Goal: Information Seeking & Learning: Learn about a topic

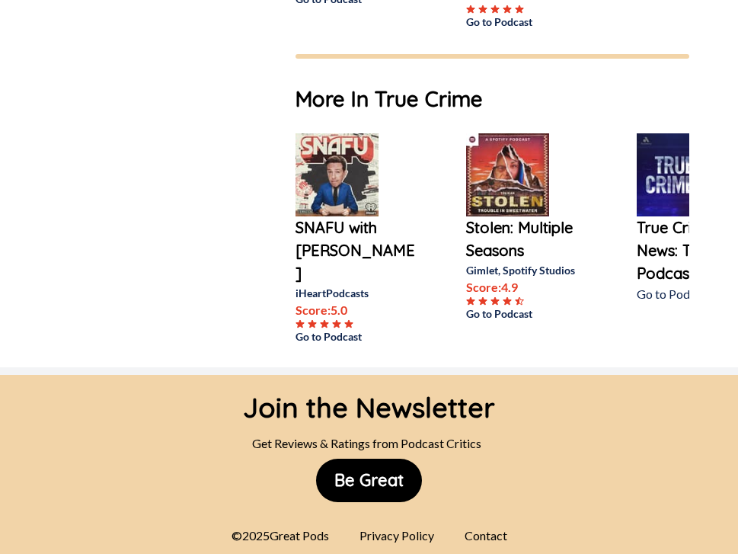
scroll to position [1084, 0]
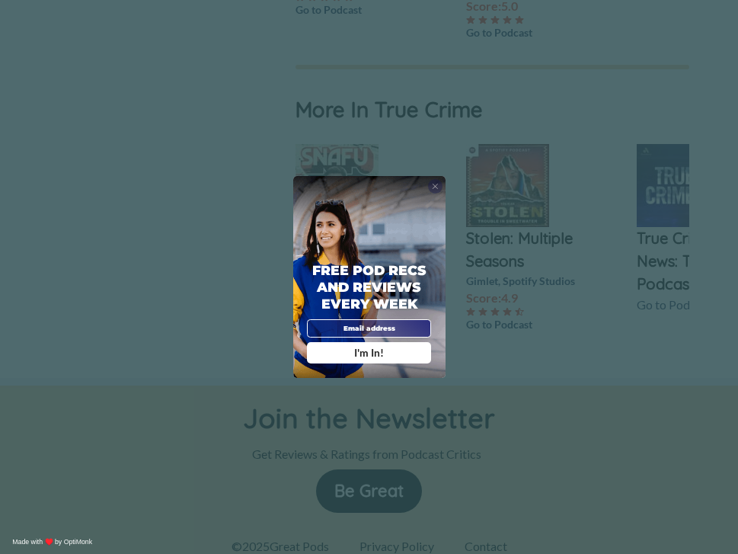
click at [436, 183] on span "X" at bounding box center [435, 186] width 7 height 10
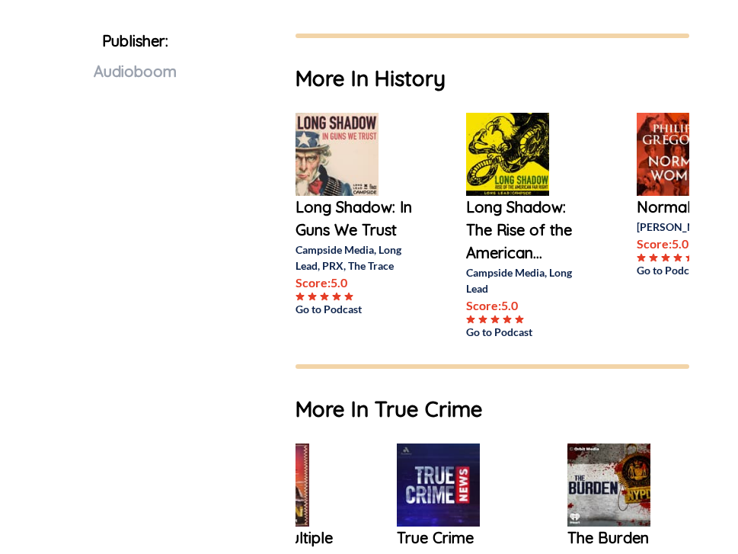
scroll to position [0, 0]
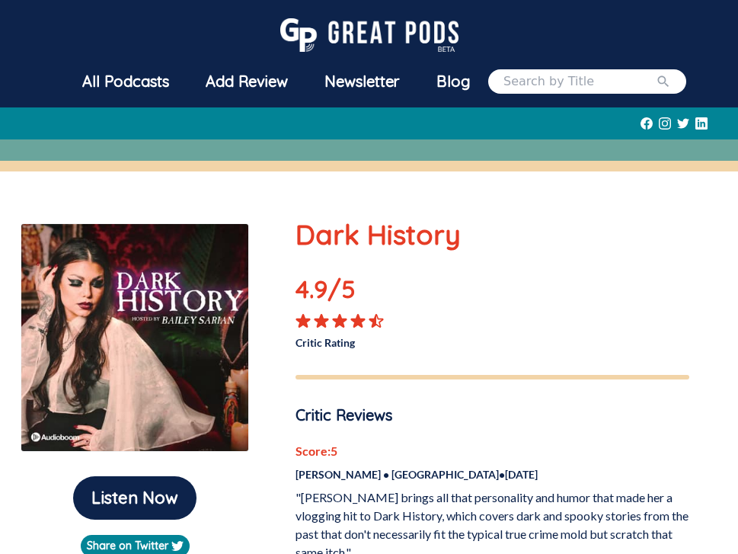
click at [129, 85] on div "All Podcasts" at bounding box center [125, 82] width 123 height 40
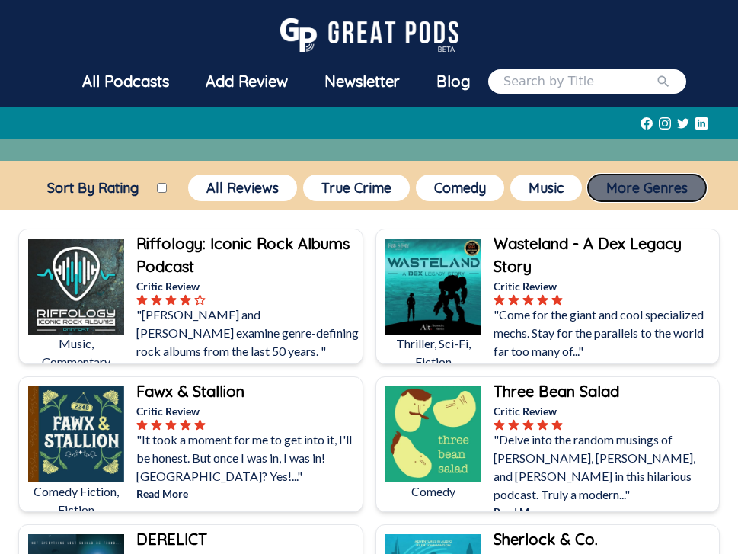
click at [637, 190] on button "More Genres" at bounding box center [647, 187] width 118 height 27
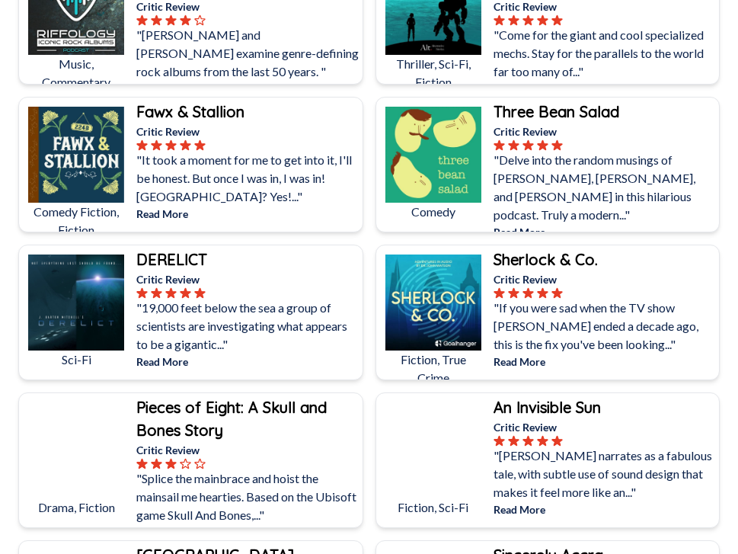
scroll to position [839, 0]
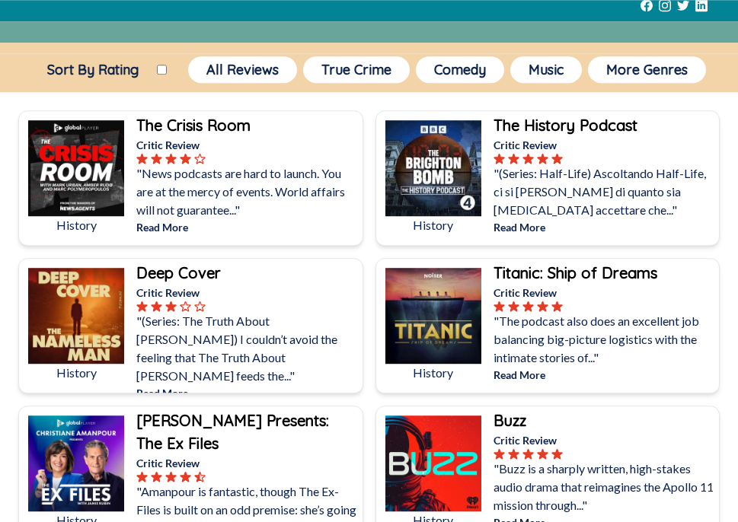
scroll to position [123, 0]
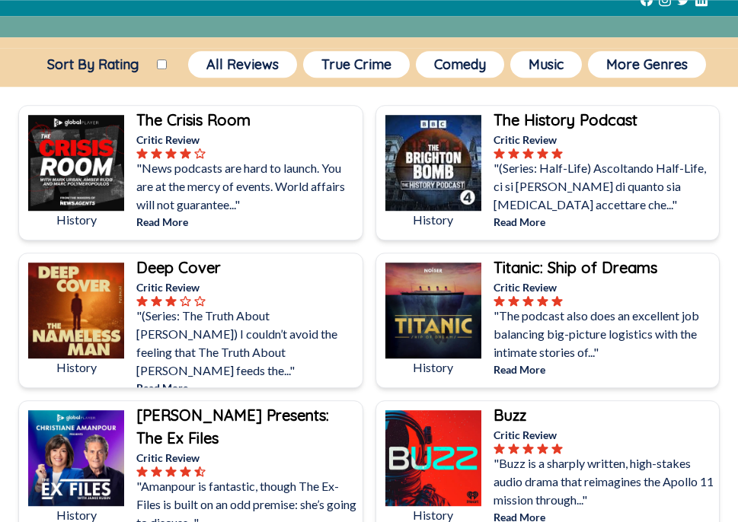
click at [538, 116] on b "The History Podcast" at bounding box center [566, 119] width 144 height 19
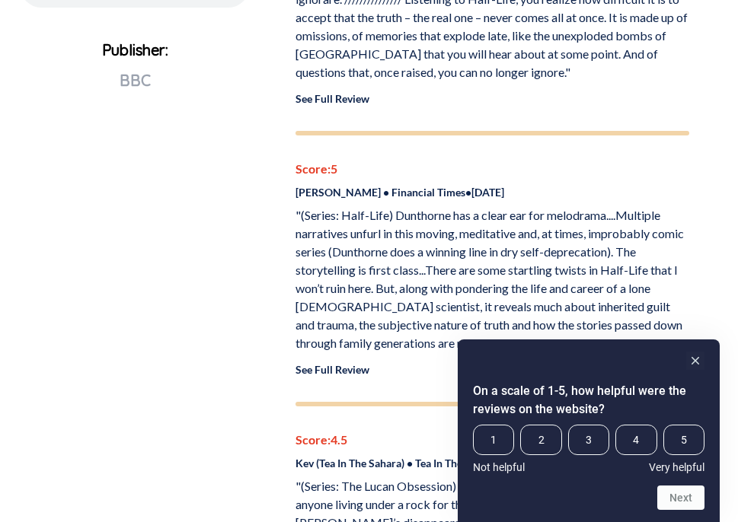
scroll to position [800, 0]
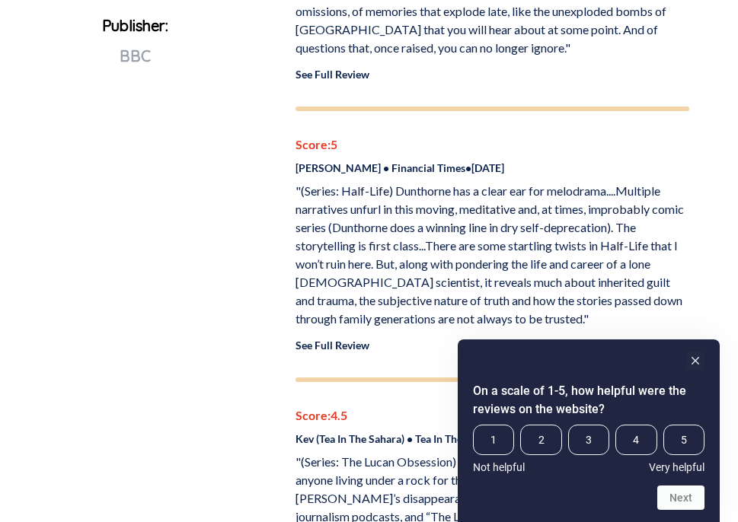
click at [440, 238] on p ""(Series: Half-Life) Dunthorne has a clear ear for melodrama....Multiple narrat…" at bounding box center [493, 255] width 394 height 146
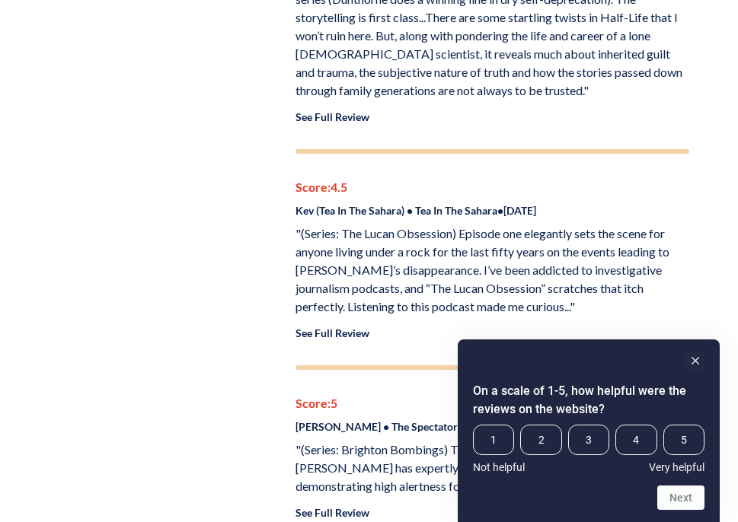
scroll to position [1033, 0]
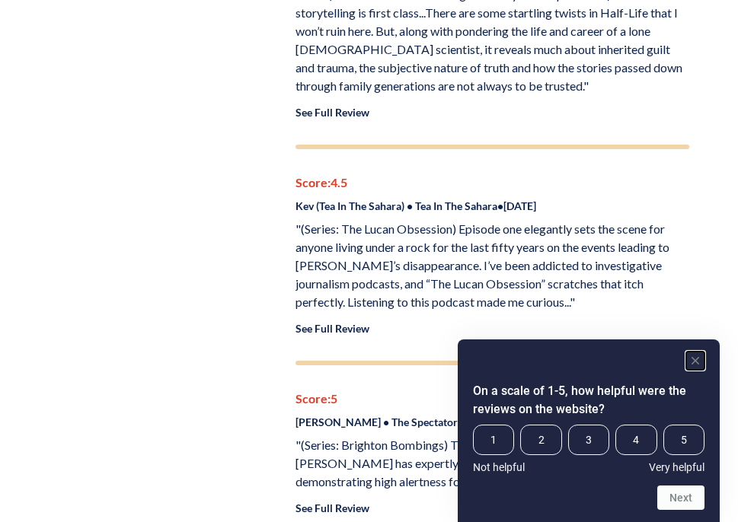
click at [691, 355] on rect "Hide survey" at bounding box center [695, 361] width 18 height 18
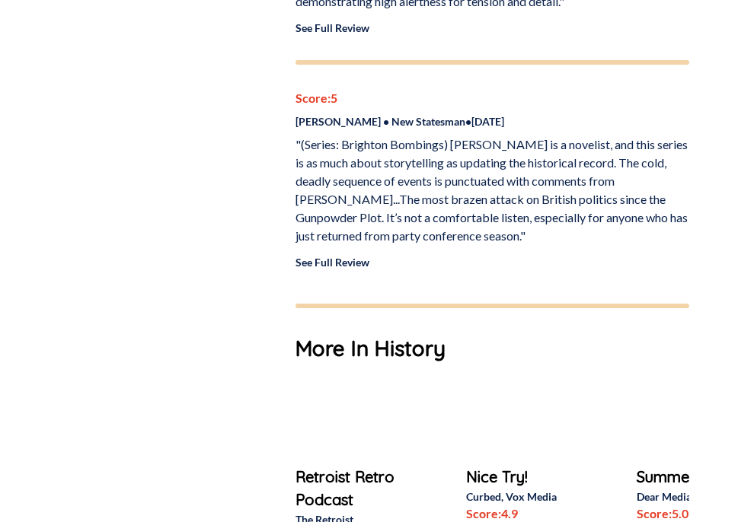
scroll to position [1694, 0]
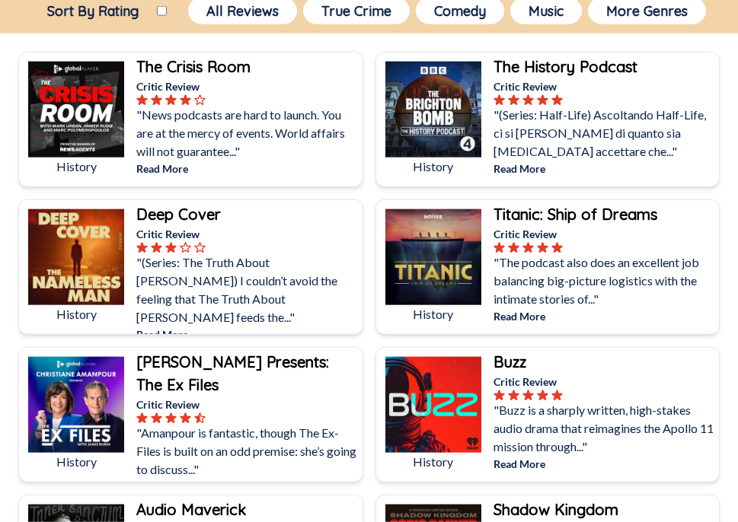
scroll to position [178, 0]
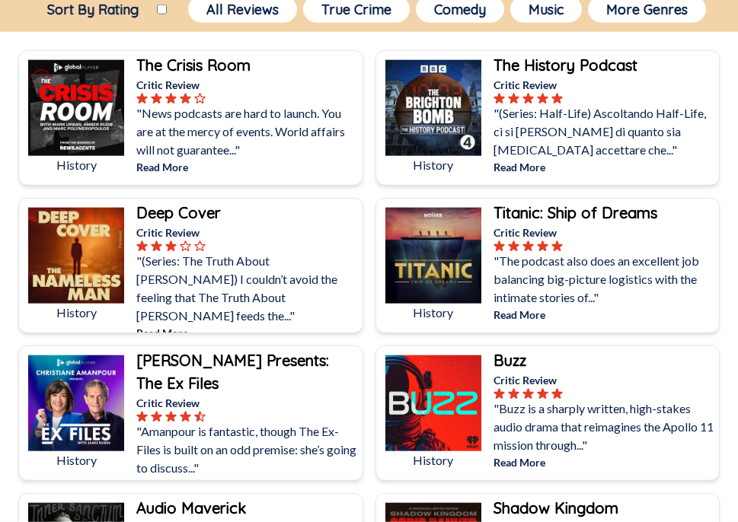
click at [289, 75] on div "The Crisis Room" at bounding box center [247, 65] width 222 height 23
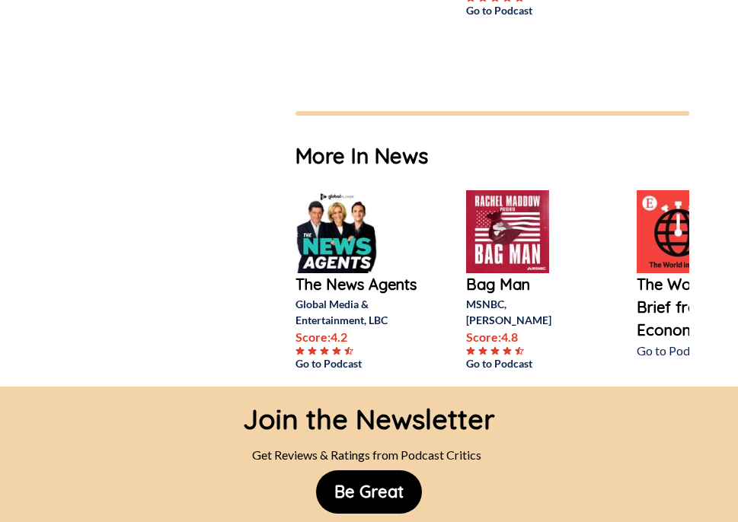
scroll to position [1169, 0]
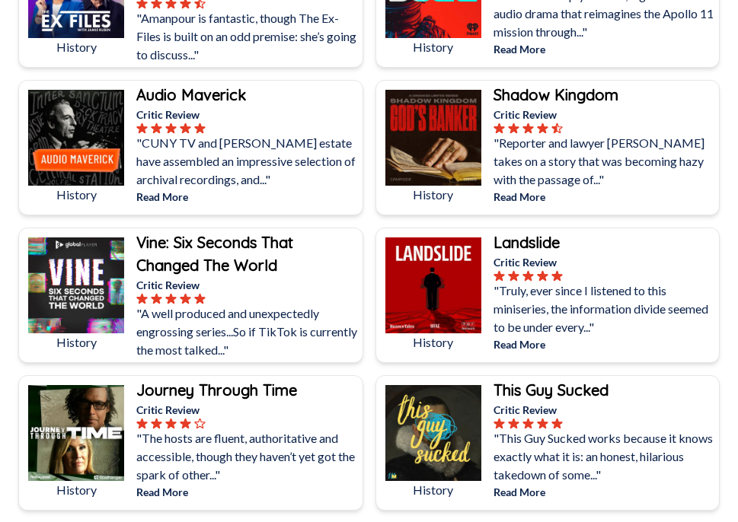
scroll to position [609, 0]
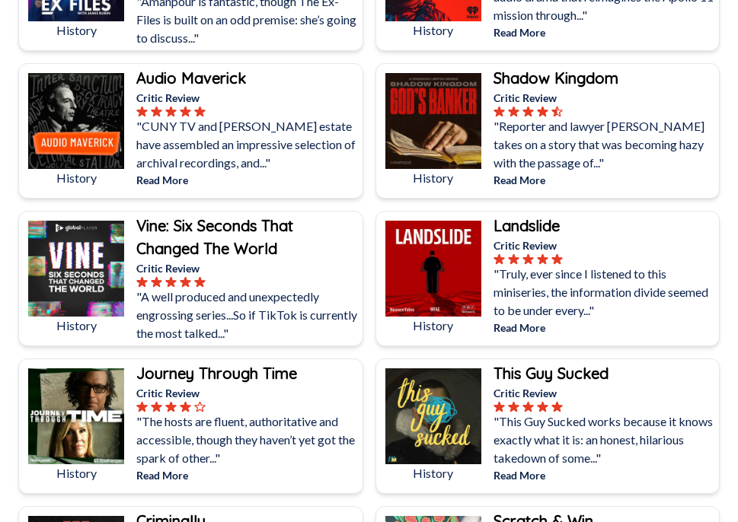
click at [597, 88] on b "Shadow Kingdom" at bounding box center [556, 78] width 125 height 19
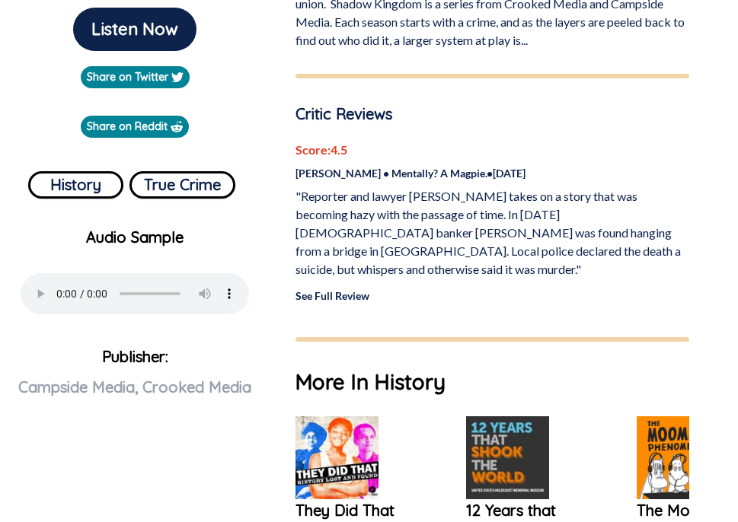
scroll to position [471, 0]
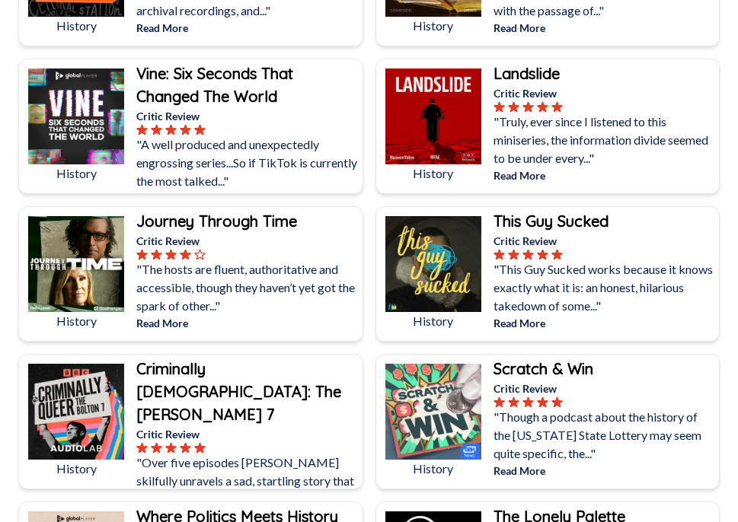
scroll to position [765, 0]
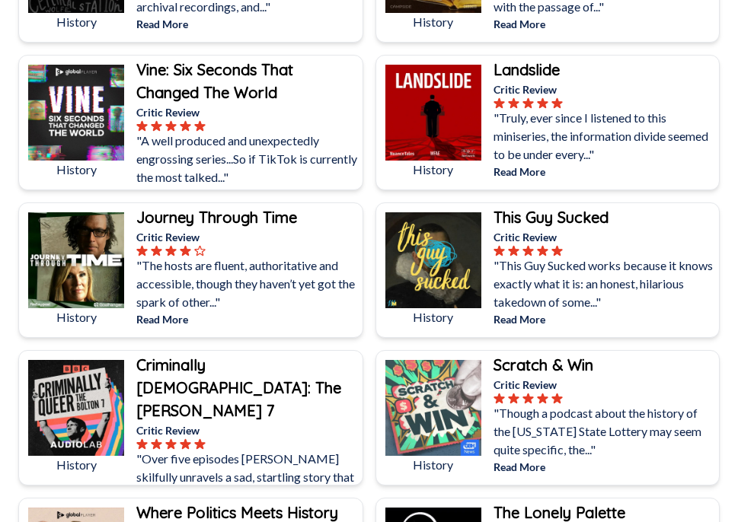
click at [580, 216] on b "This Guy Sucked" at bounding box center [551, 217] width 115 height 19
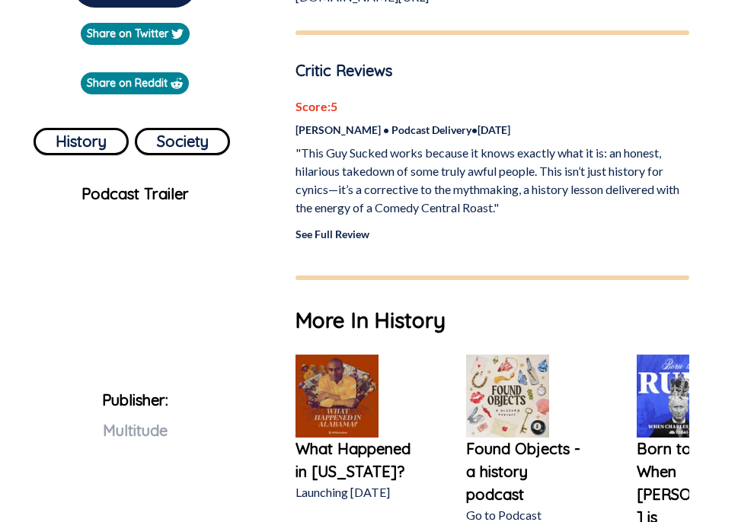
scroll to position [508, 0]
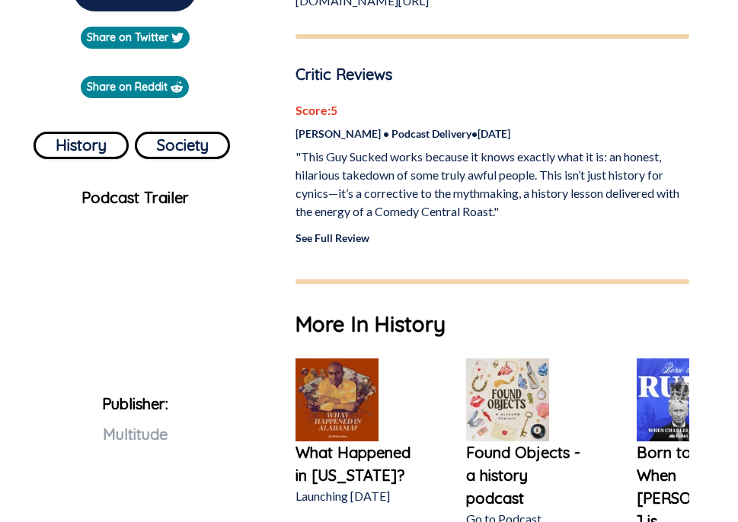
click at [346, 237] on link "See Full Review" at bounding box center [333, 238] width 74 height 13
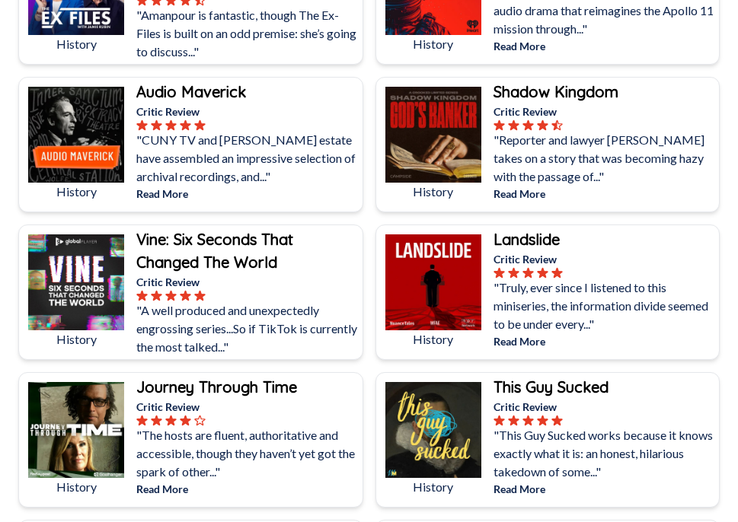
scroll to position [610, 0]
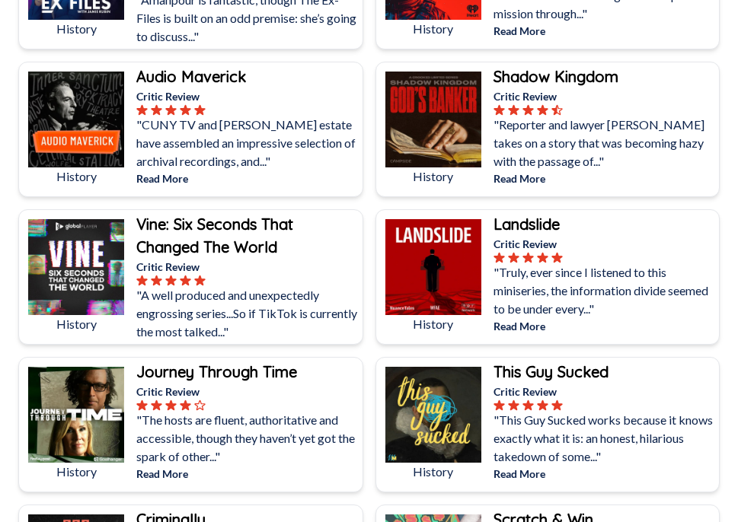
click at [281, 229] on b "Vine: Six Seconds That Changed The World" at bounding box center [214, 236] width 157 height 42
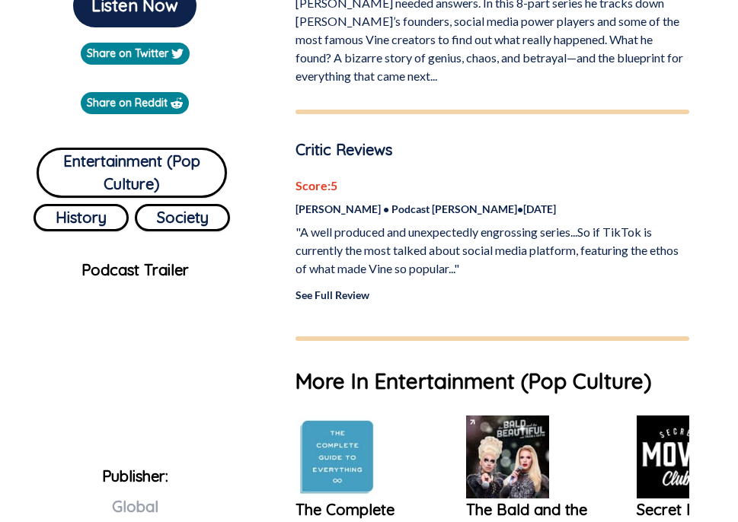
scroll to position [484, 0]
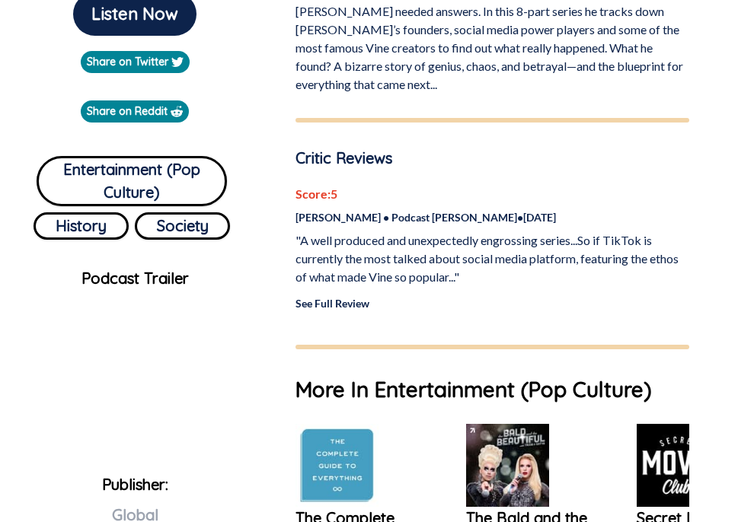
click at [369, 306] on p "See Full Review" at bounding box center [493, 304] width 394 height 16
click at [342, 304] on link "See Full Review" at bounding box center [333, 303] width 74 height 13
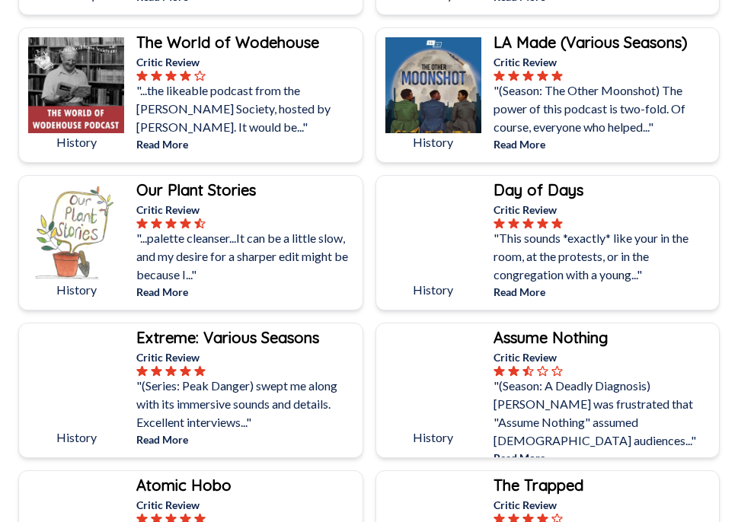
scroll to position [1543, 0]
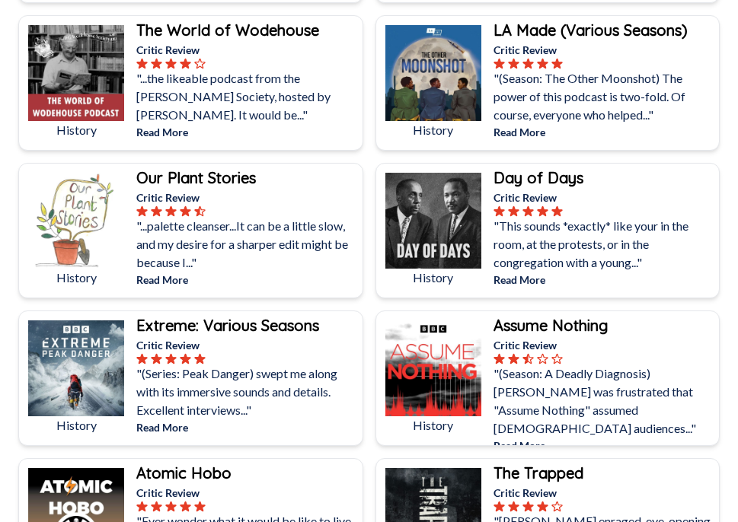
click at [561, 181] on b "Day of Days" at bounding box center [539, 177] width 90 height 19
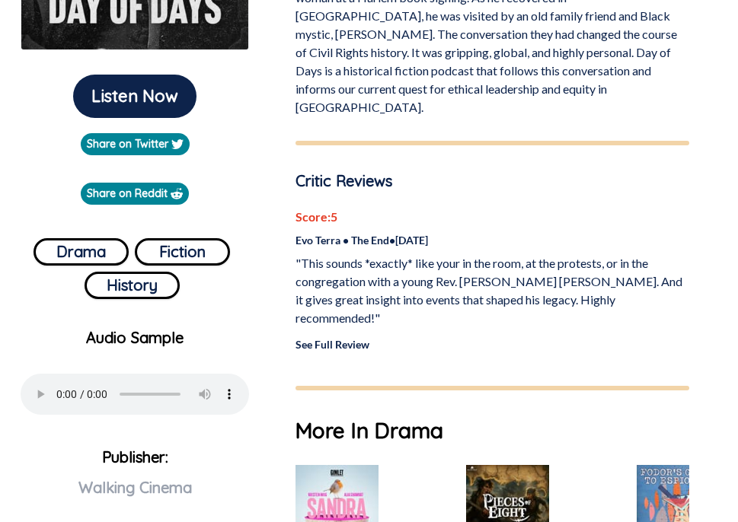
scroll to position [404, 0]
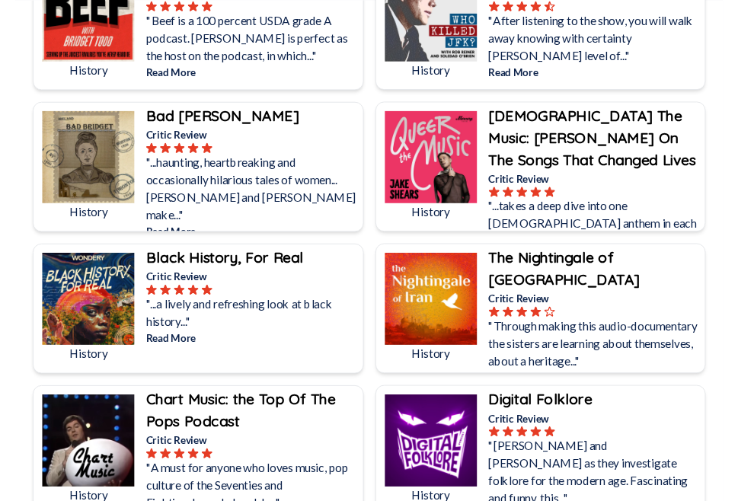
scroll to position [6773, 0]
